Goal: Check status: Check status

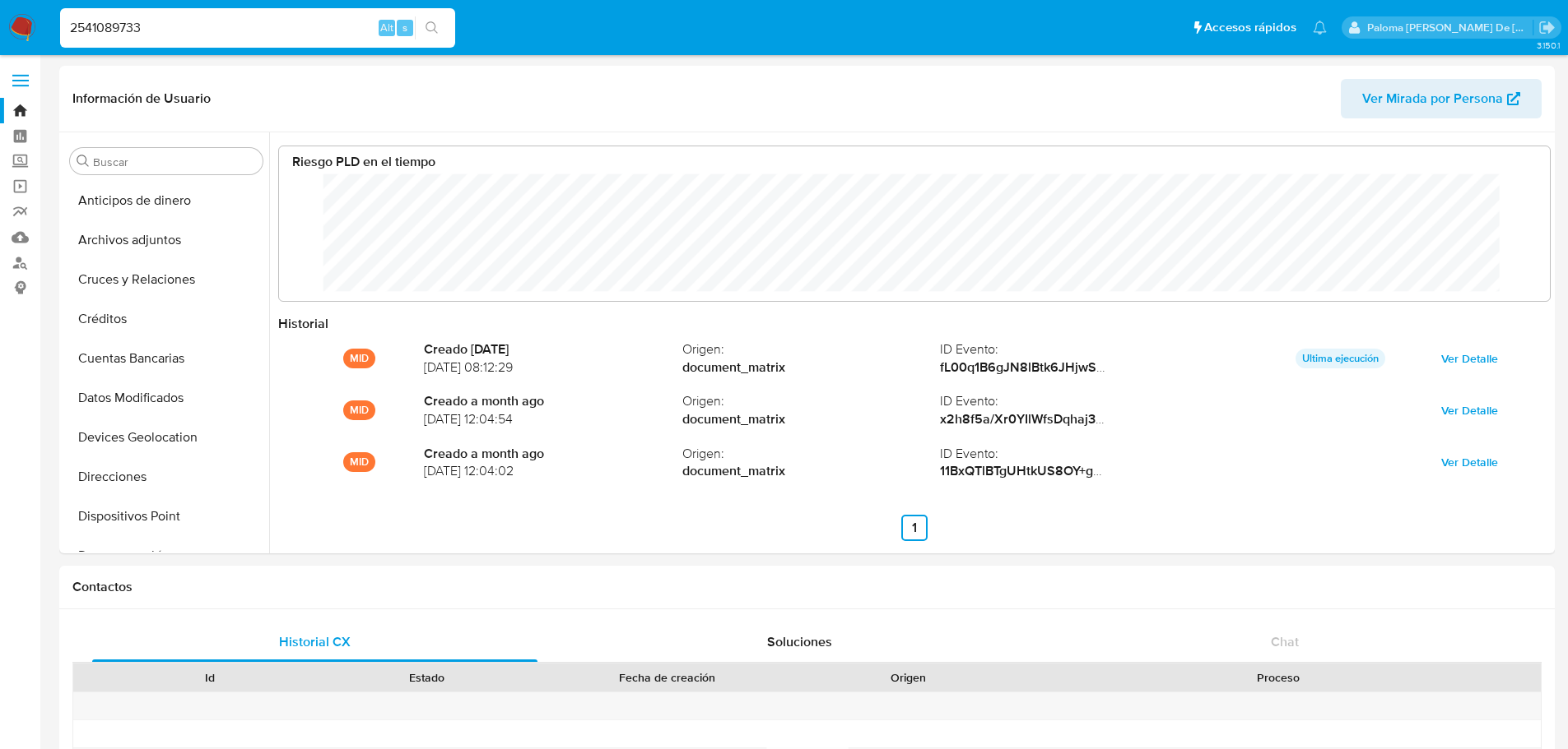
select select "10"
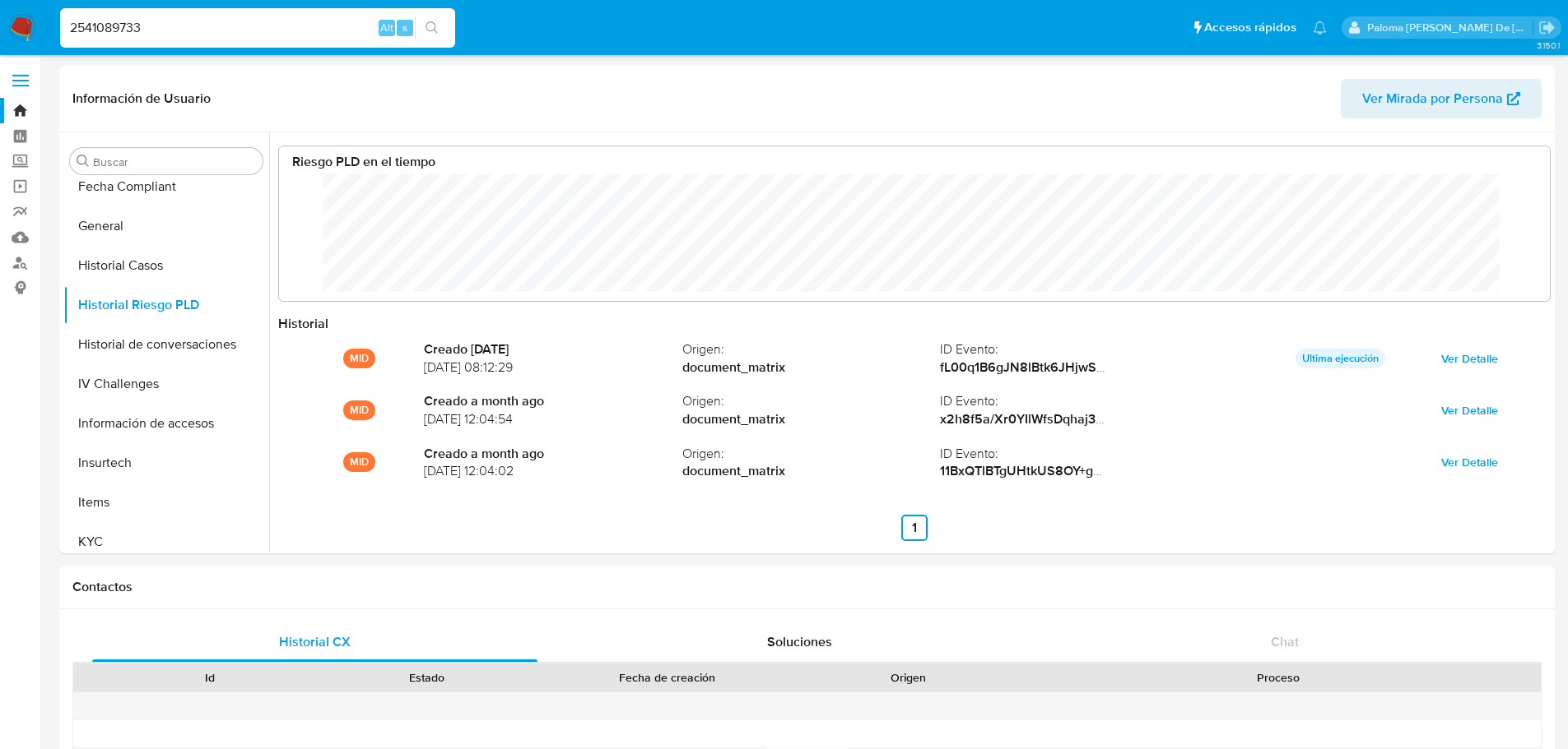
drag, startPoint x: 170, startPoint y: 23, endPoint x: 159, endPoint y: 23, distance: 11.0
click at [169, 23] on input "2541089733" at bounding box center [257, 28] width 395 height 22
click at [435, 28] on icon "search-icon" at bounding box center [432, 28] width 13 height 13
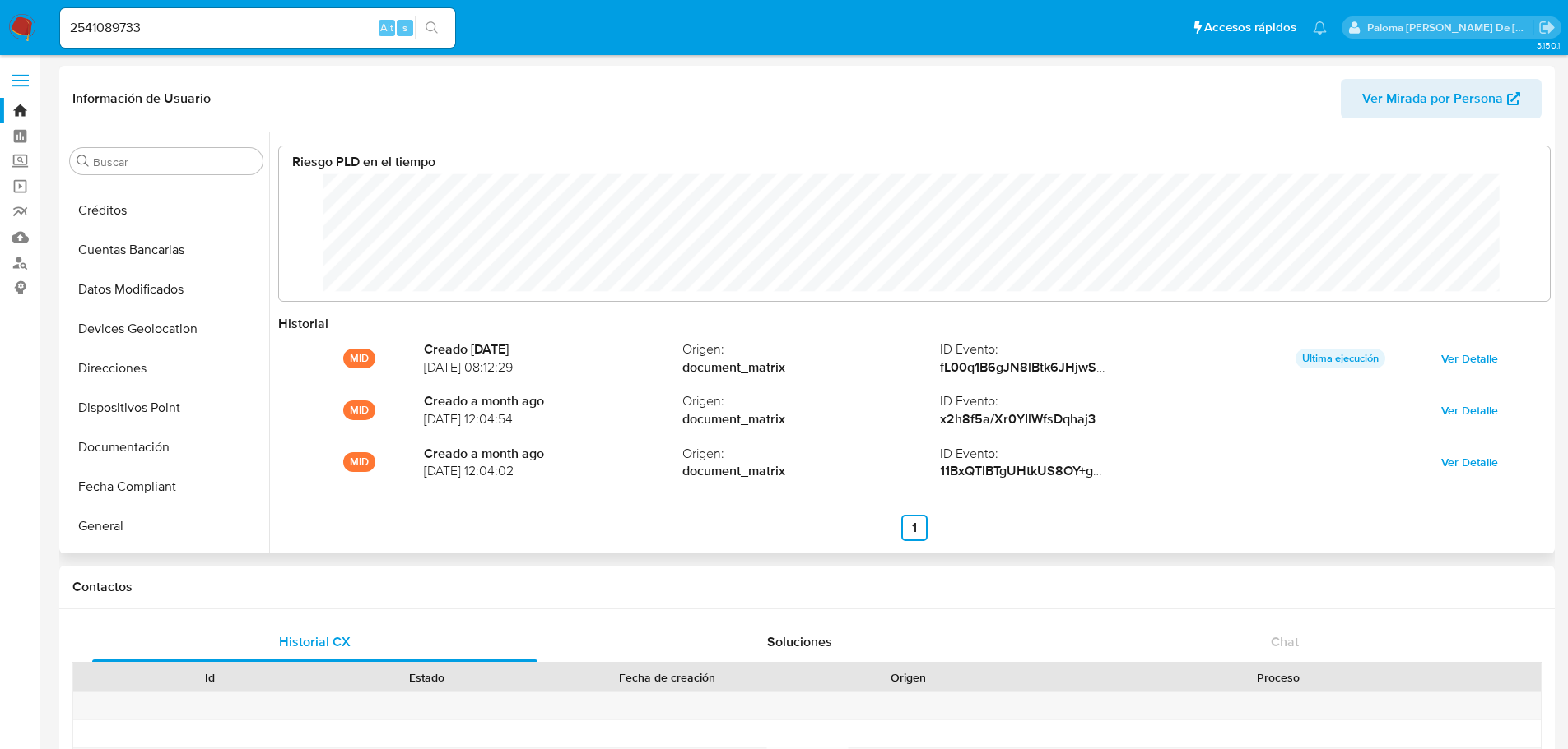
scroll to position [0, 0]
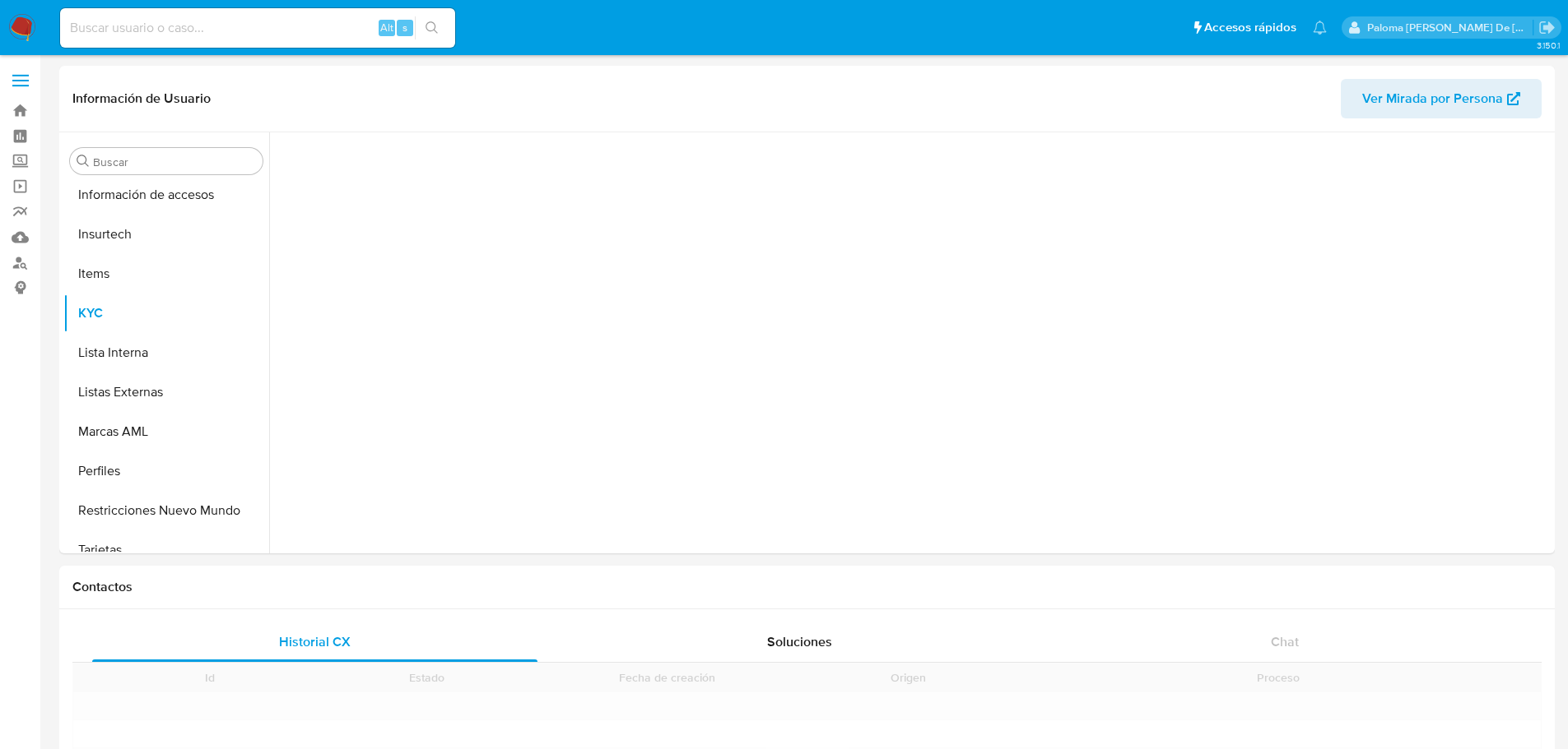
scroll to position [655, 0]
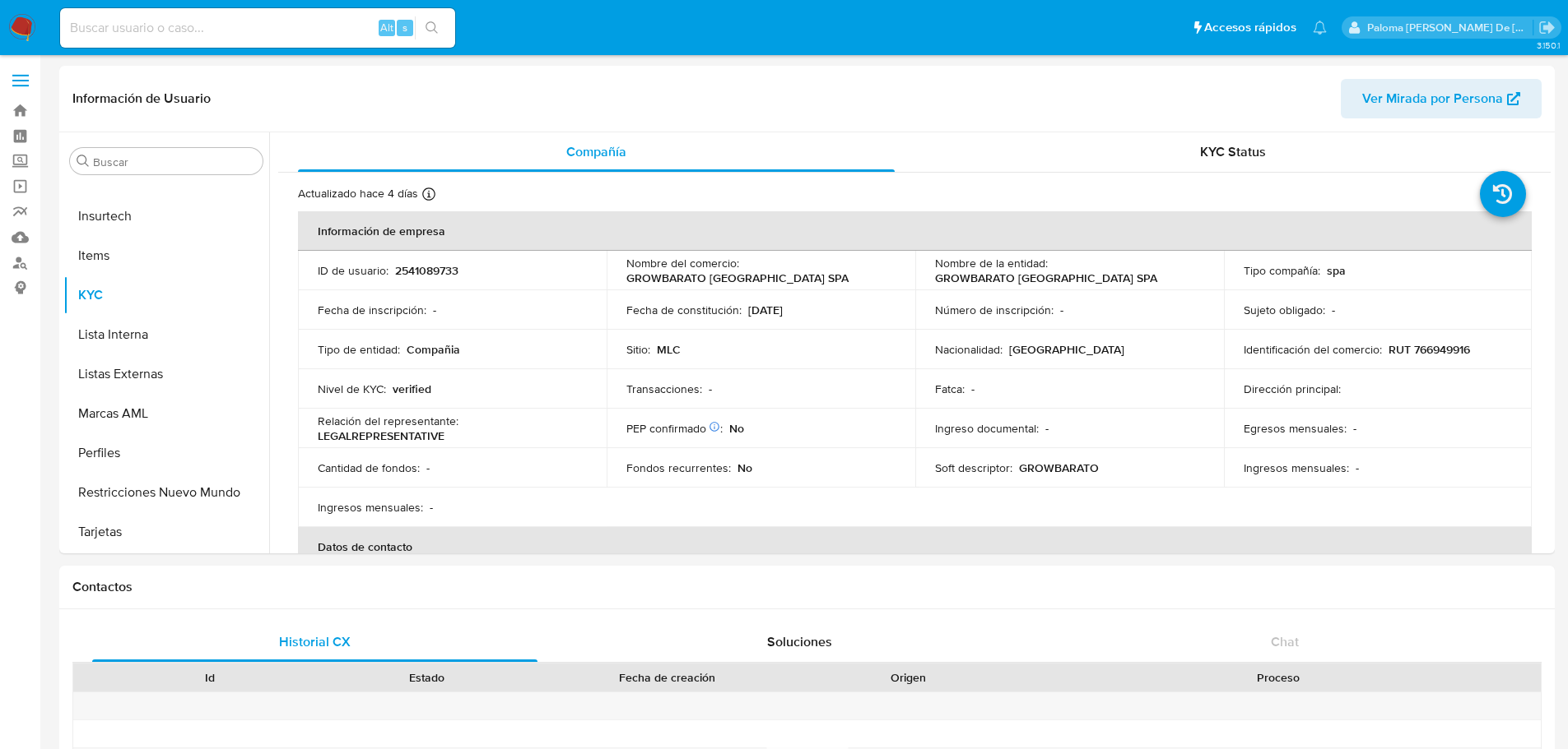
select select "10"
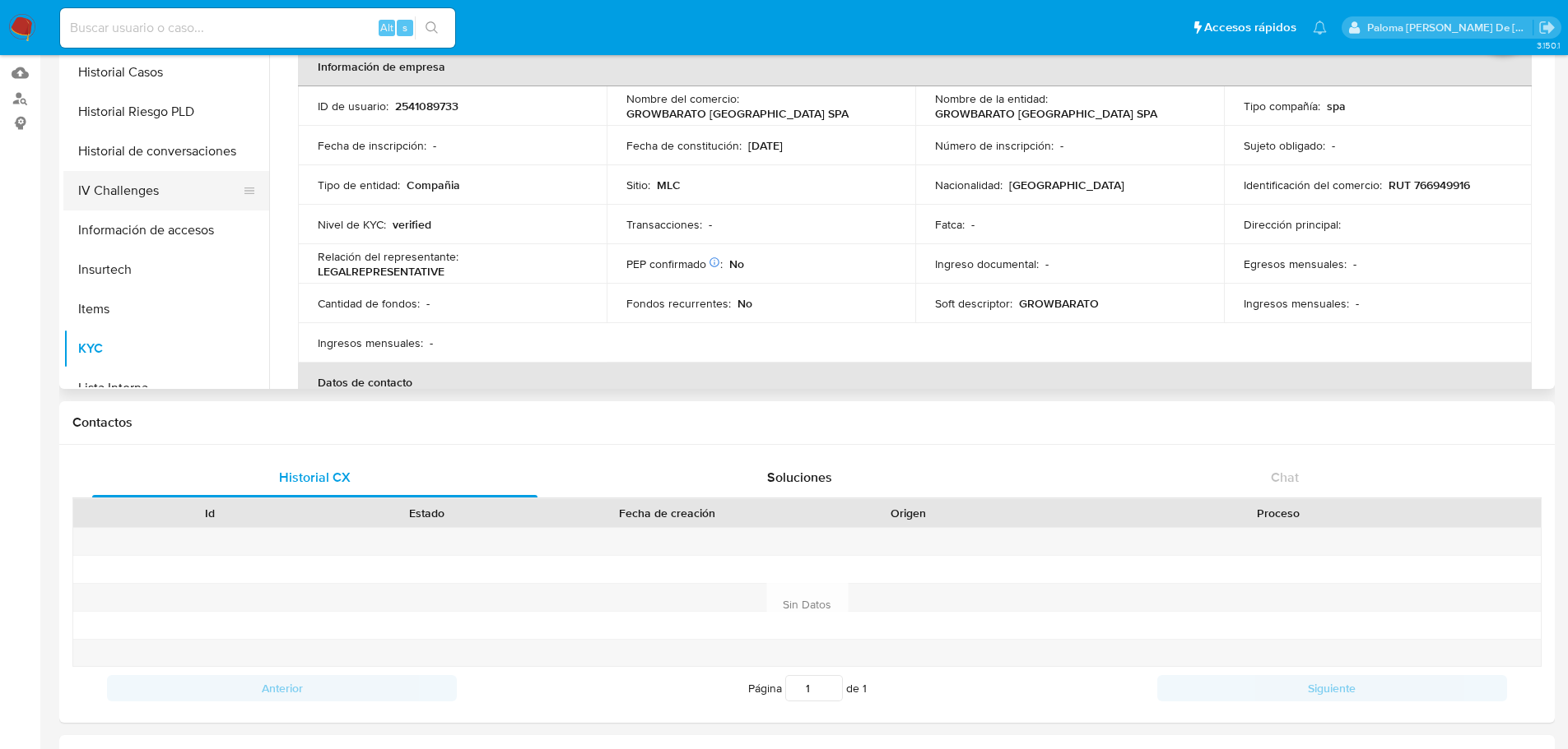
scroll to position [409, 0]
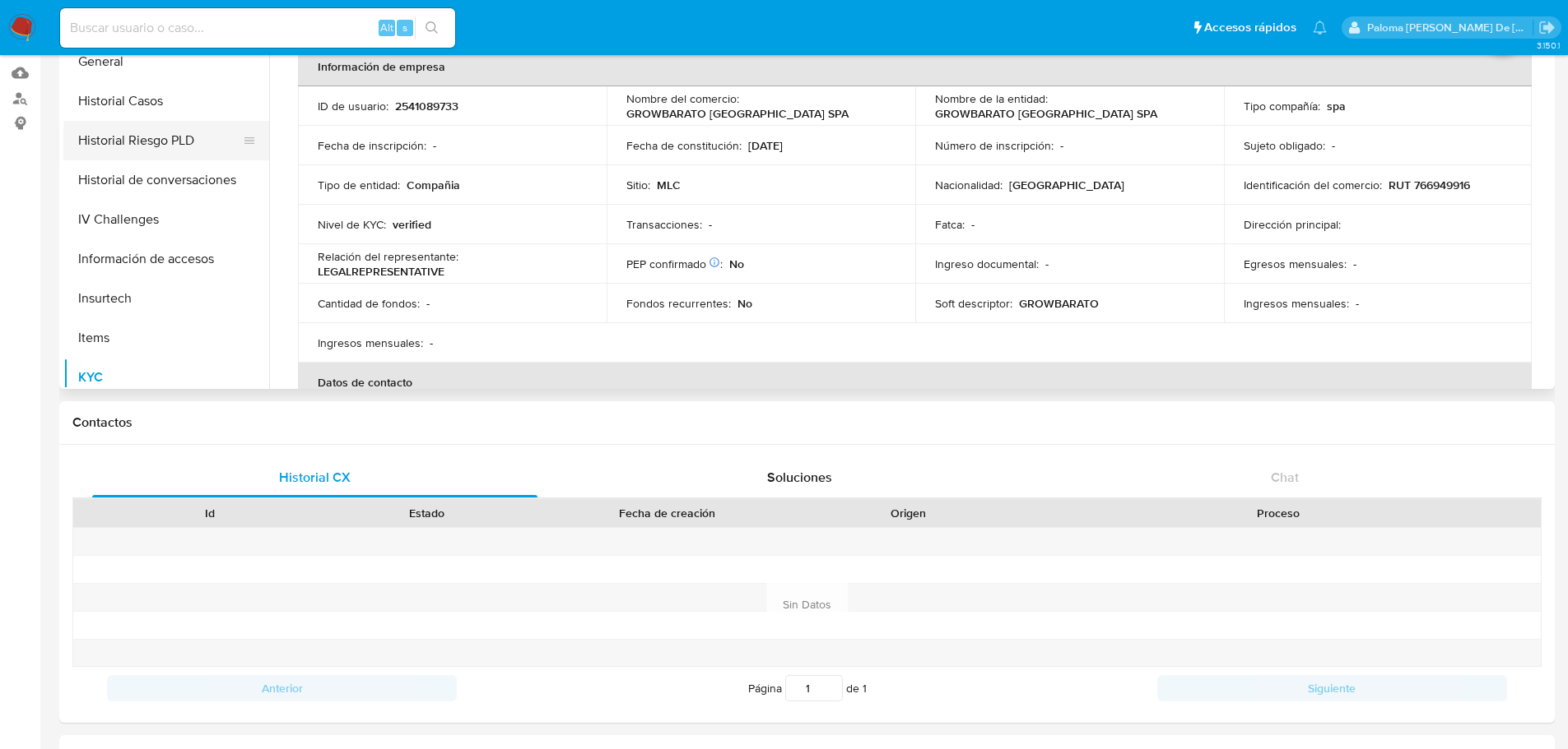
click at [166, 139] on button "Historial Riesgo PLD" at bounding box center [160, 140] width 193 height 39
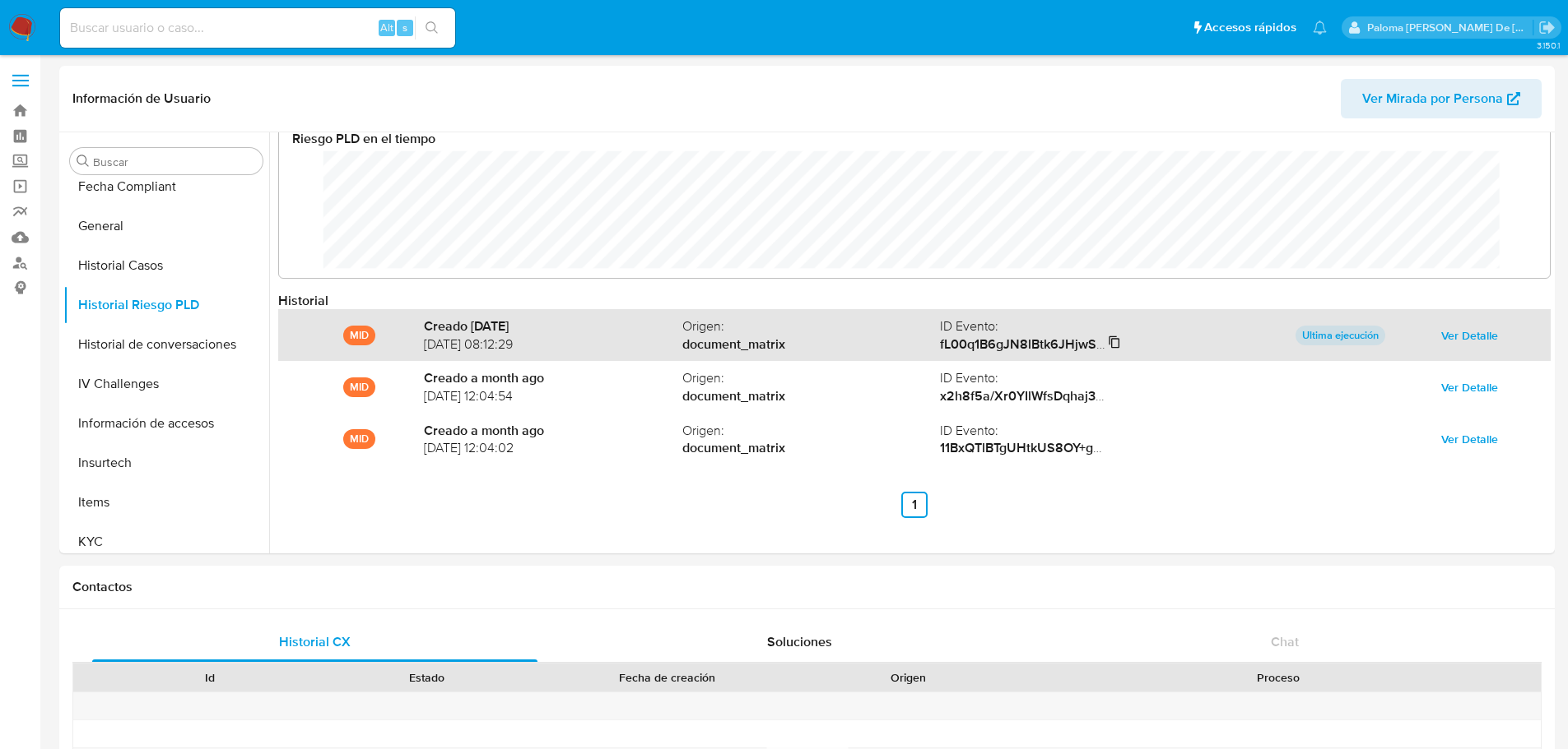
scroll to position [35, 0]
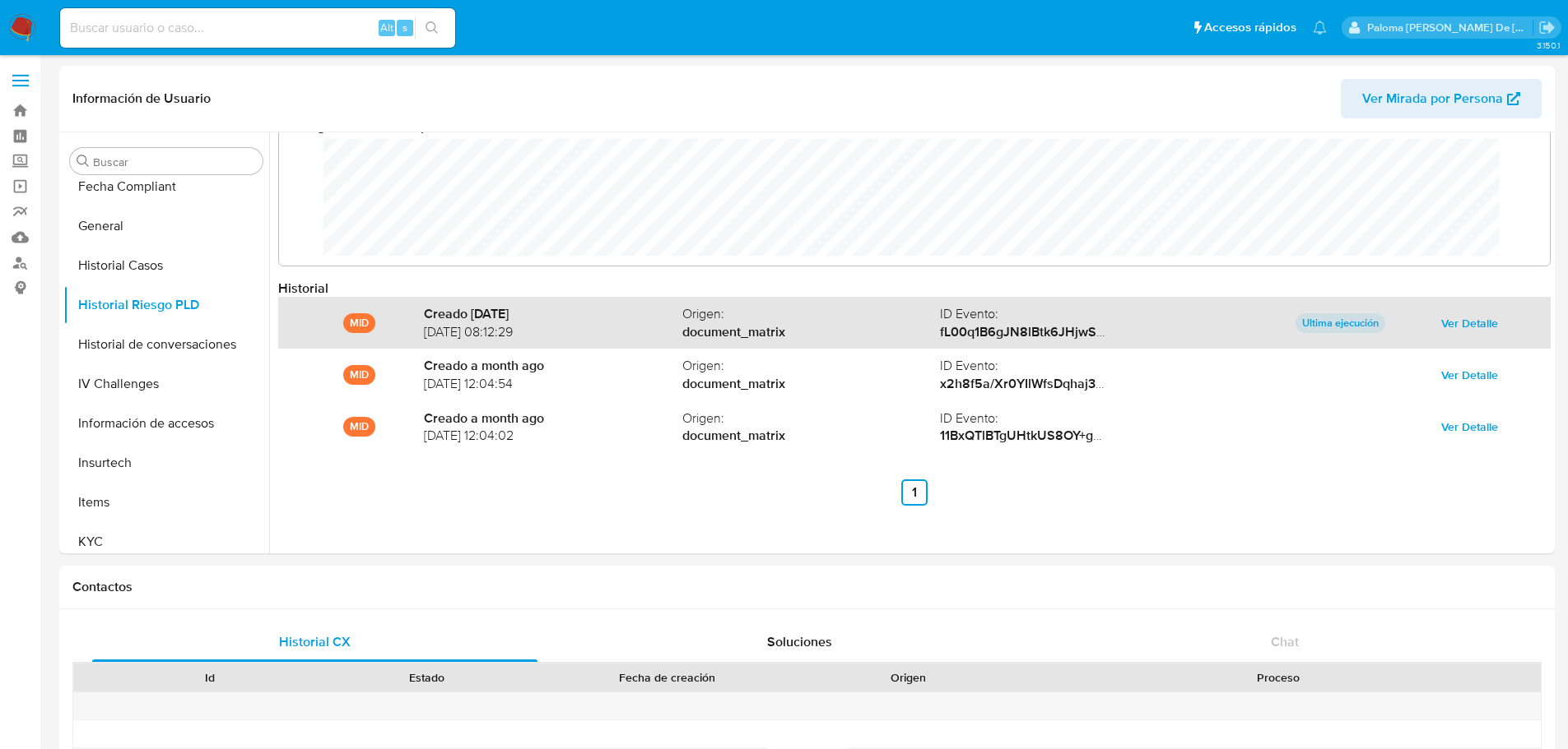
click at [1310, 321] on p "Ultima ejecución" at bounding box center [1340, 323] width 89 height 20
click at [1461, 321] on span "Ver Detalle" at bounding box center [1469, 323] width 57 height 23
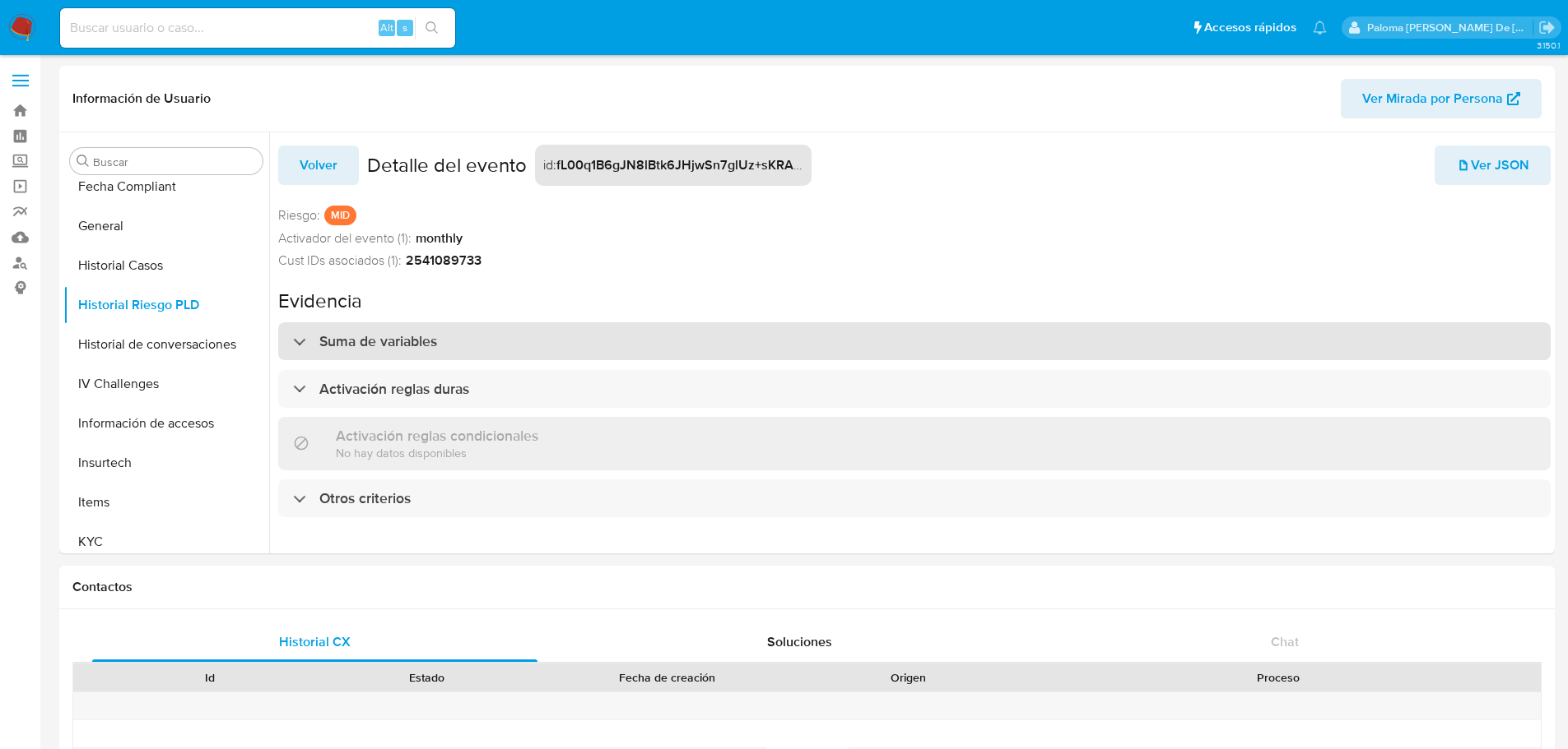
click at [378, 341] on h3 "Suma de variables" at bounding box center [378, 342] width 118 height 18
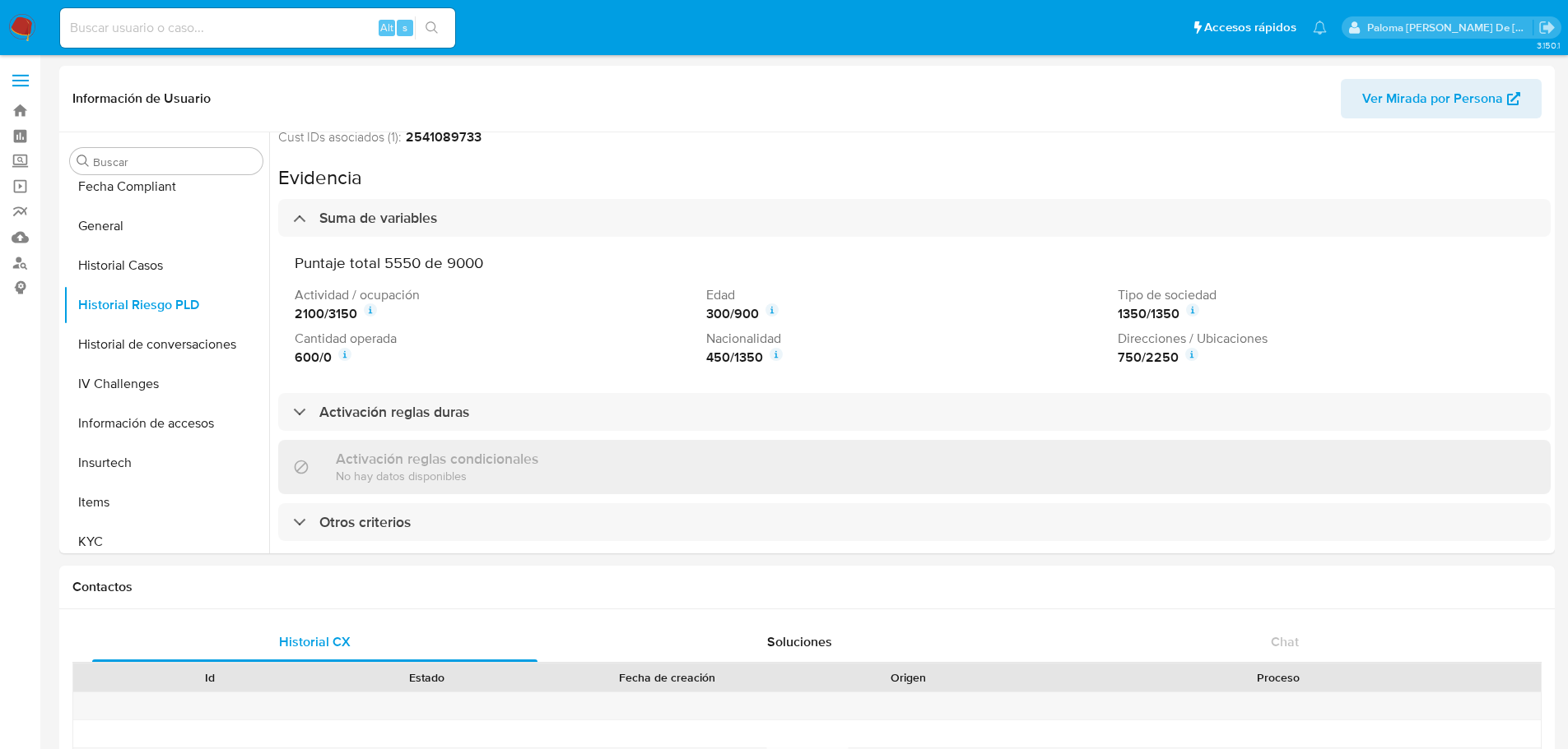
scroll to position [48, 0]
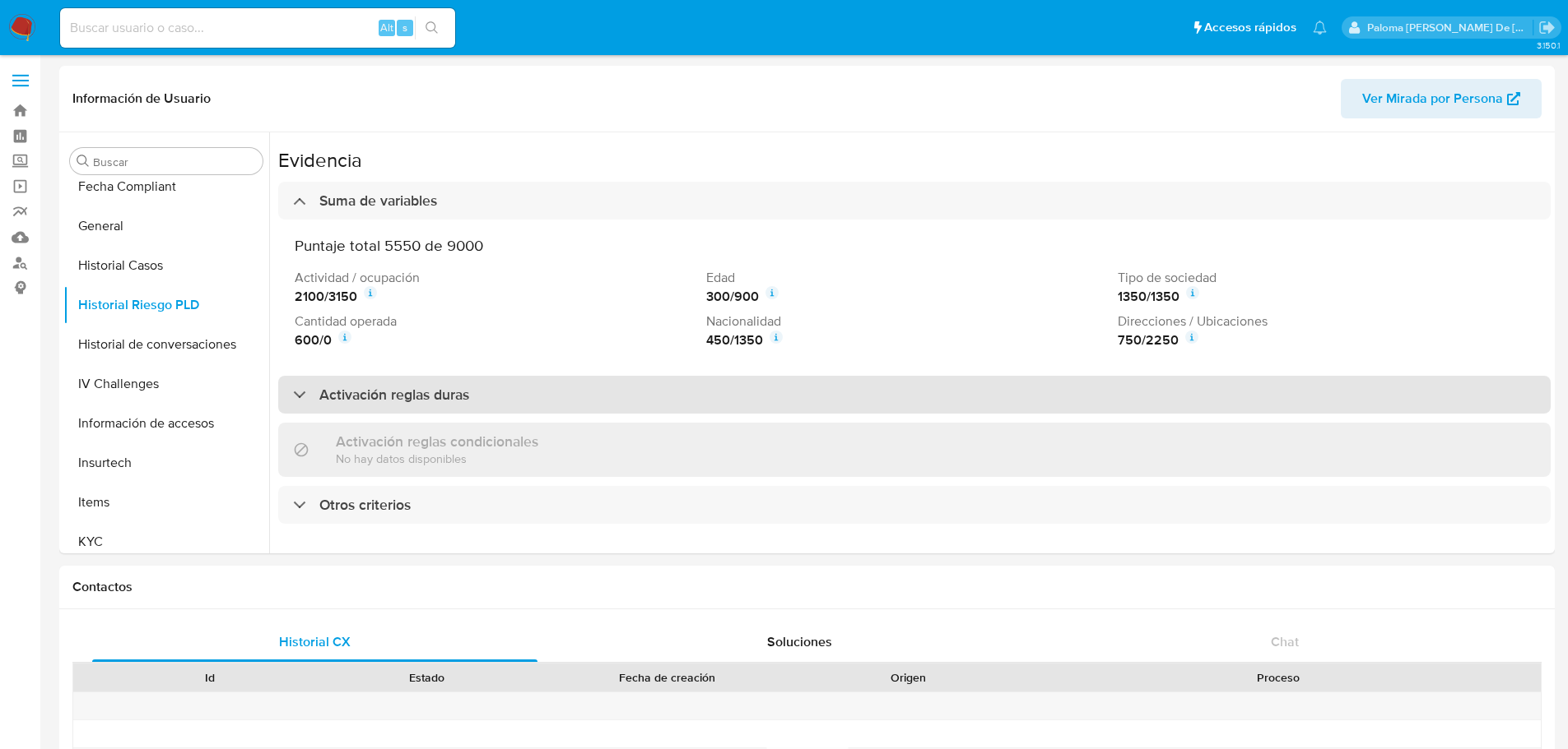
click at [471, 386] on div "Activación reglas duras" at bounding box center [914, 394] width 1272 height 38
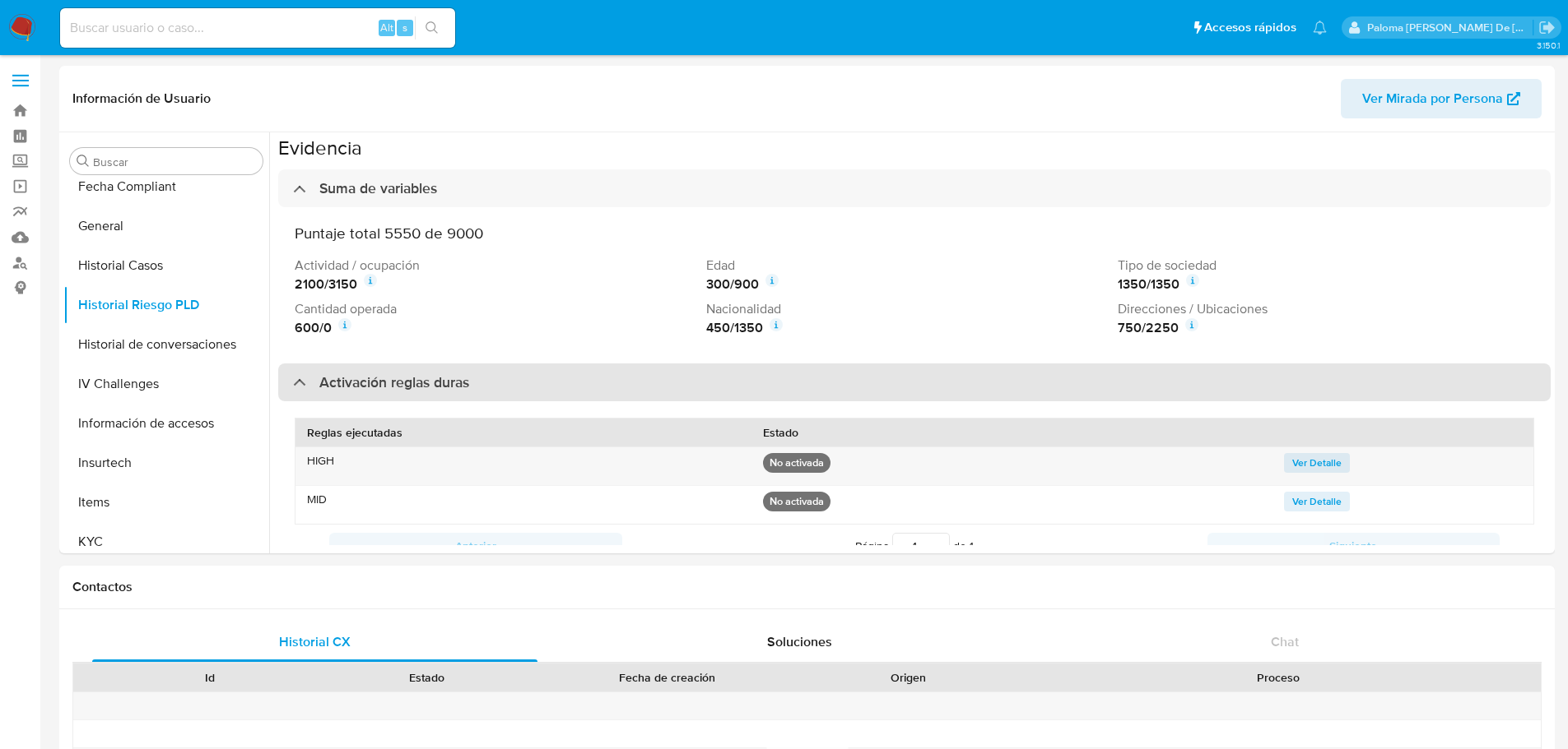
scroll to position [270, 0]
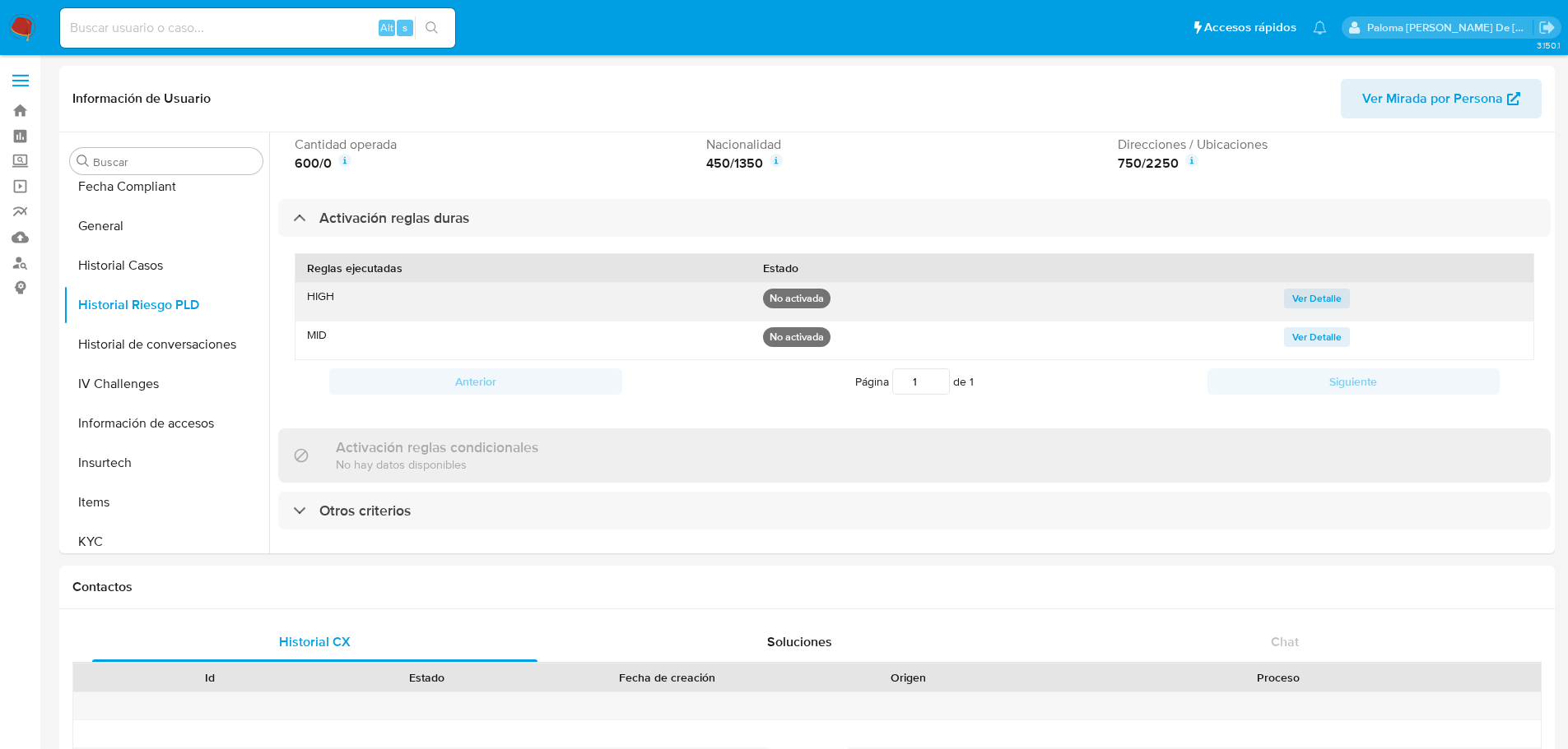
click at [1297, 299] on span "Ver Detalle" at bounding box center [1317, 299] width 49 height 17
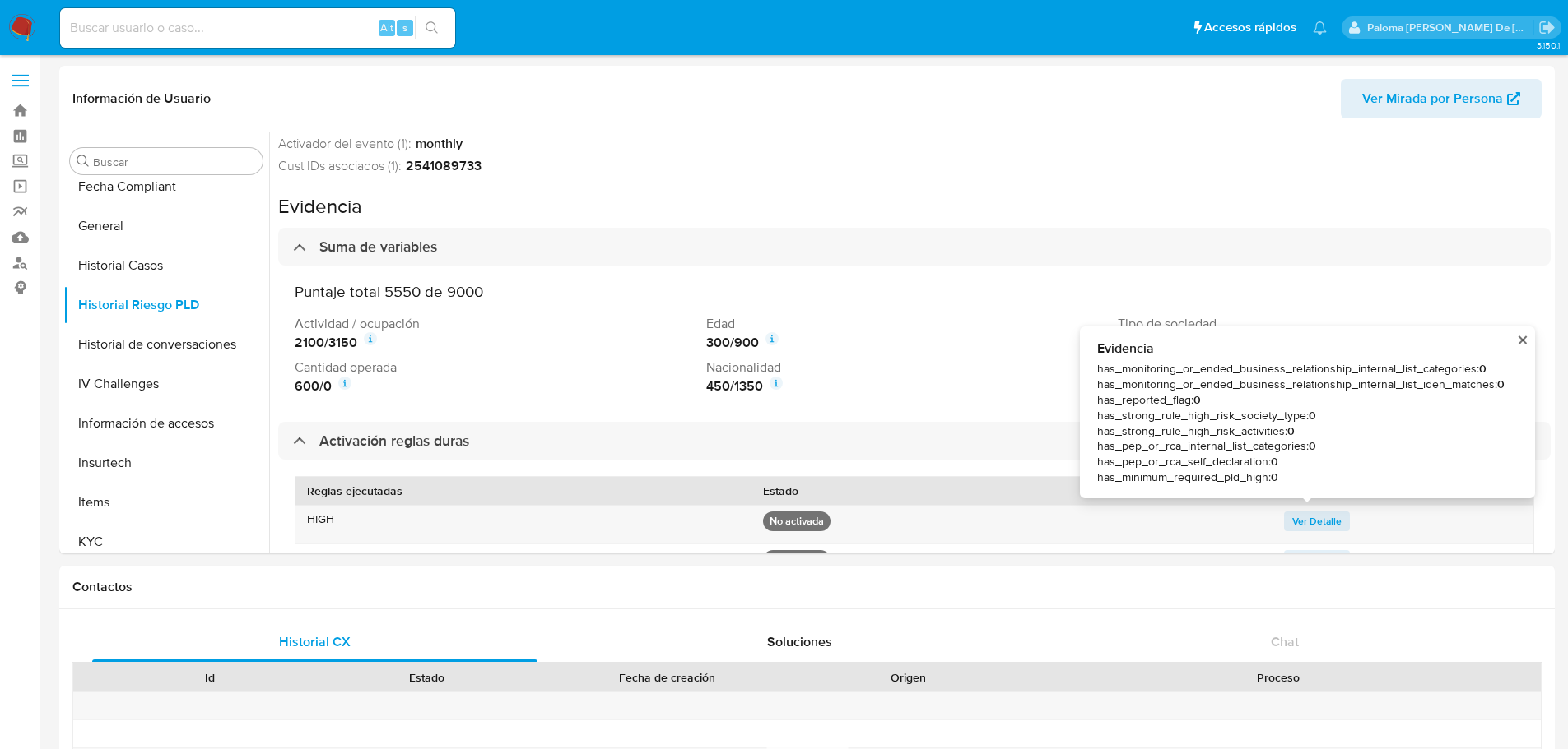
scroll to position [124, 0]
